Goal: Task Accomplishment & Management: Manage account settings

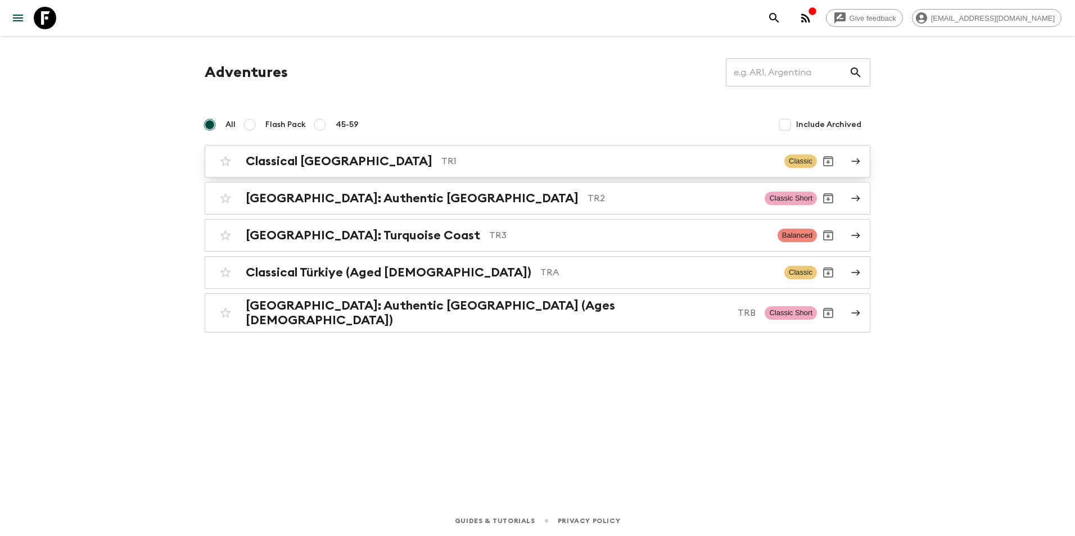
click at [345, 161] on div "Classical Türkiye TR1" at bounding box center [511, 161] width 530 height 15
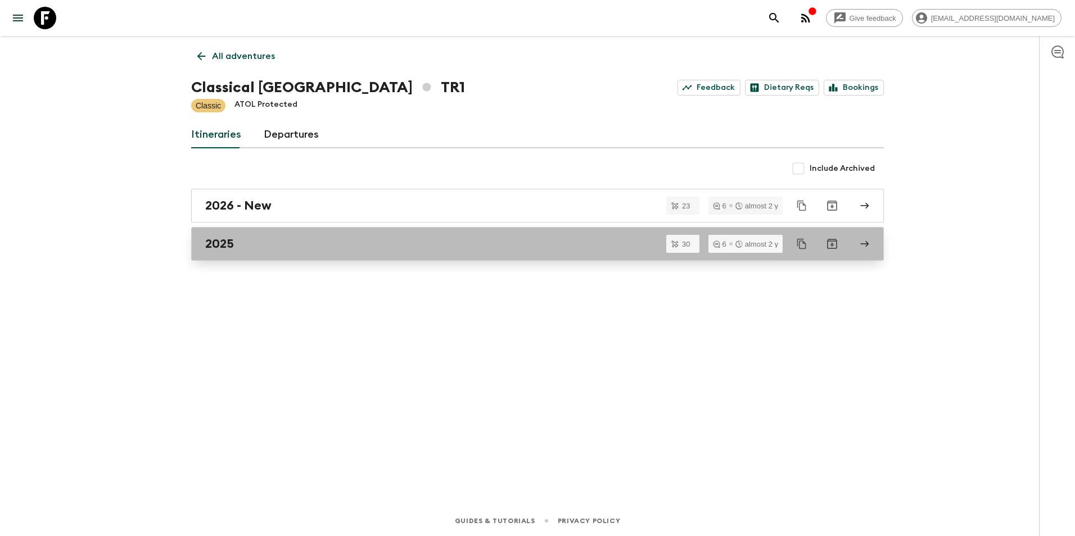
click at [281, 252] on link "2025" at bounding box center [537, 244] width 693 height 34
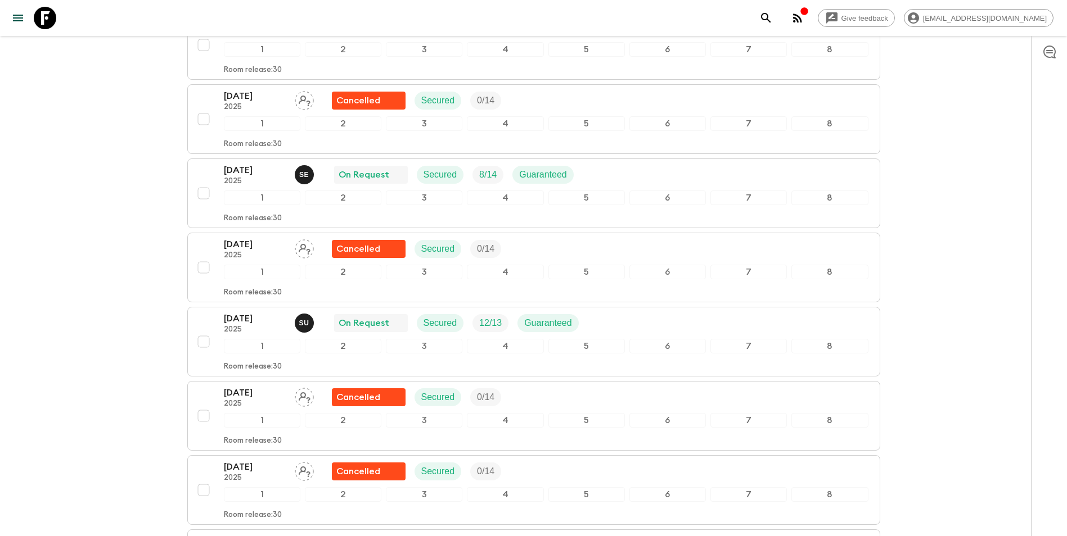
scroll to position [1350, 0]
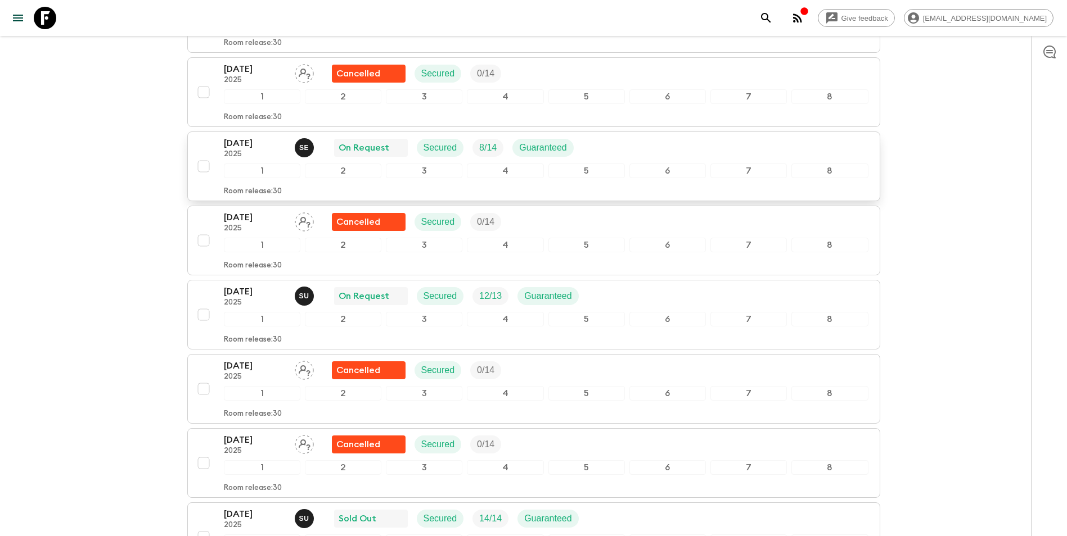
click at [604, 145] on div "[DATE] 2025 S E On Request Secured 8 / 14 Guaranteed" at bounding box center [546, 148] width 644 height 22
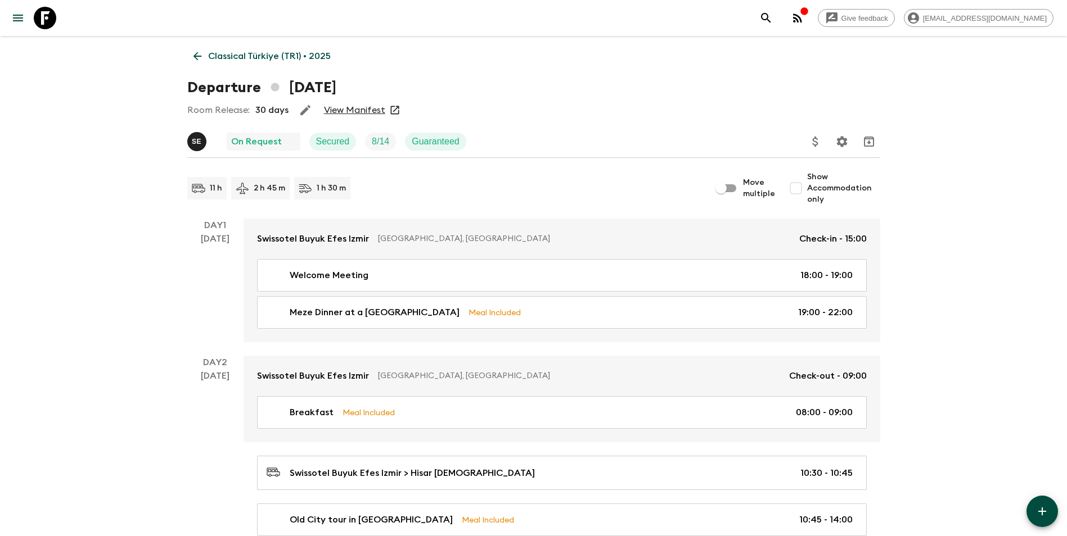
click at [350, 110] on link "View Manifest" at bounding box center [354, 110] width 61 height 11
click at [234, 56] on p "Classical Türkiye (TR1) • 2025" at bounding box center [269, 55] width 123 height 13
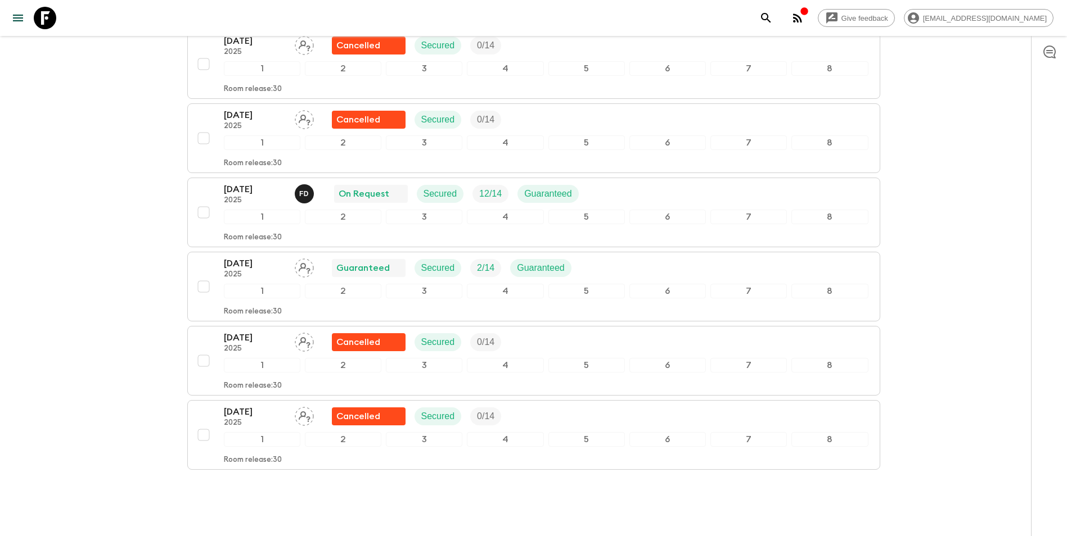
scroll to position [1951, 0]
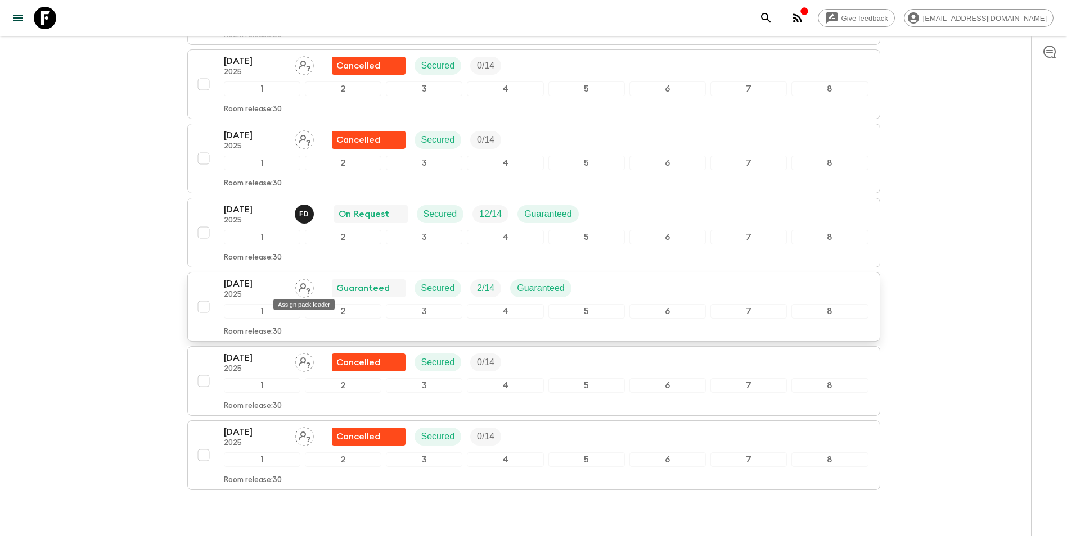
click at [302, 290] on icon "Assign pack leader" at bounding box center [304, 288] width 19 height 19
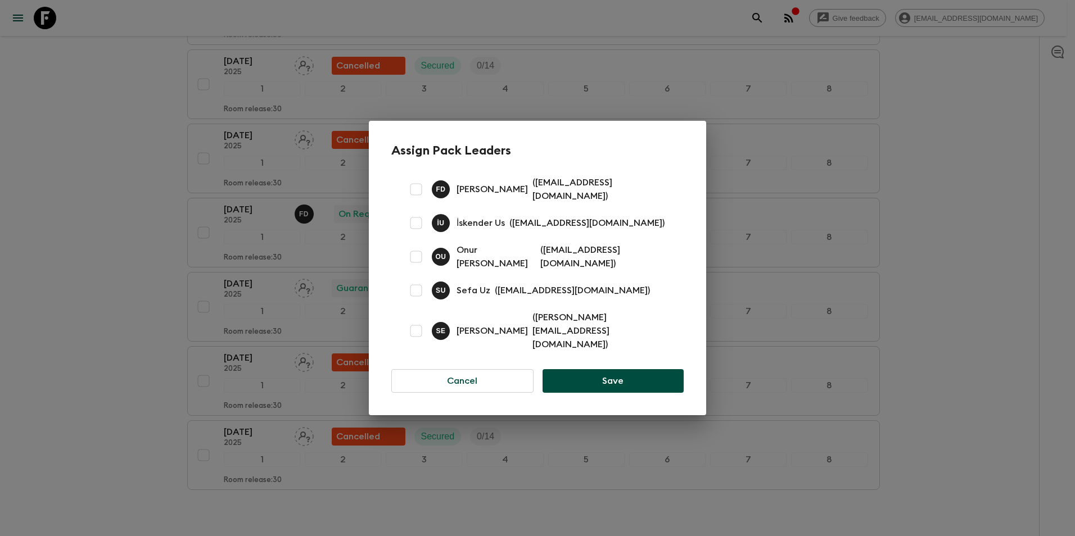
click at [418, 296] on input "checkbox" at bounding box center [416, 290] width 22 height 22
checkbox input "true"
click at [608, 375] on button "Save" at bounding box center [613, 381] width 141 height 24
